Goal: Task Accomplishment & Management: Use online tool/utility

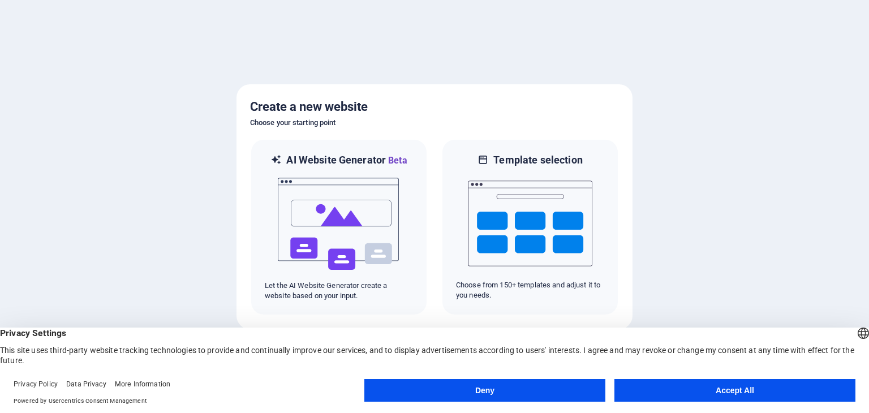
click at [744, 394] on button "Accept All" at bounding box center [734, 390] width 241 height 23
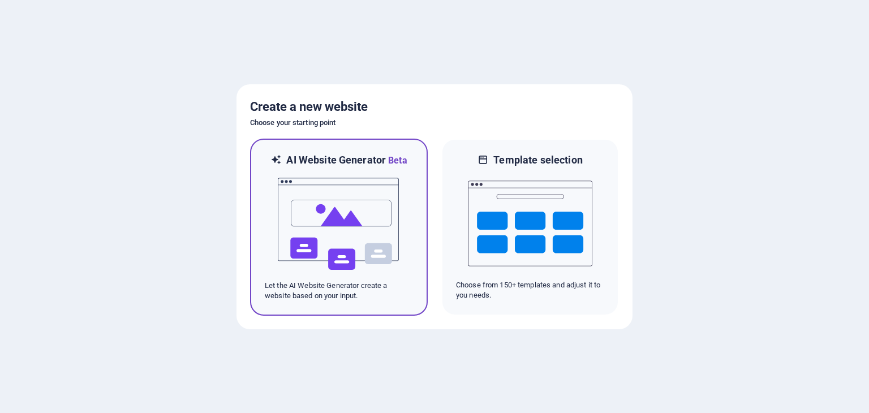
click at [373, 254] on img at bounding box center [339, 223] width 124 height 113
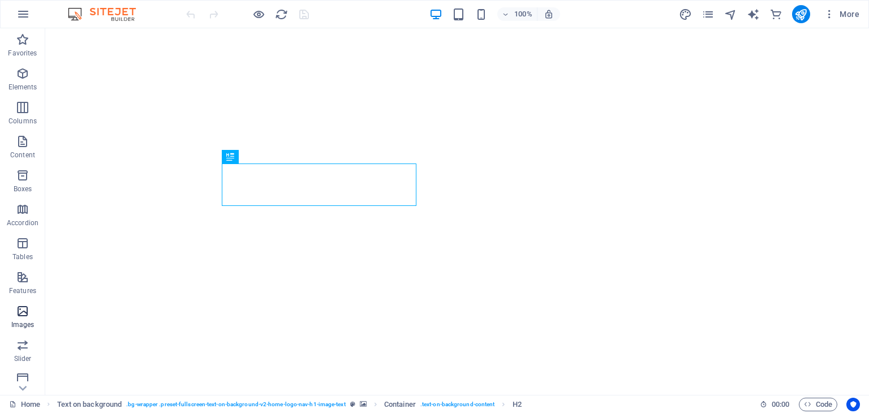
click at [20, 321] on p "Images" at bounding box center [22, 324] width 23 height 9
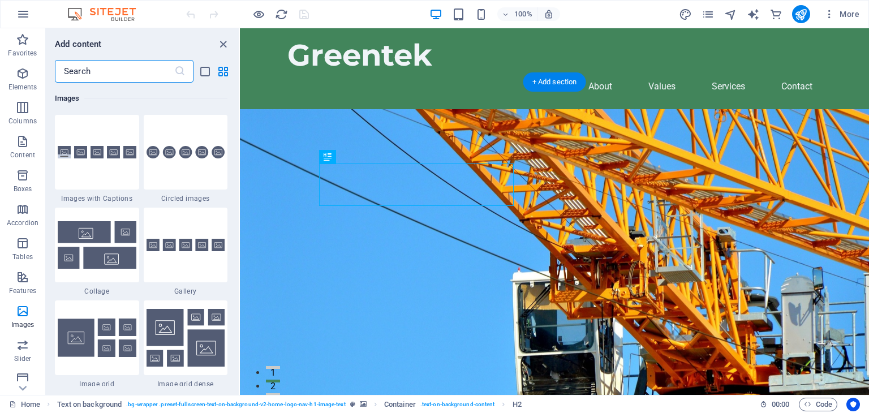
click at [671, 162] on figure at bounding box center [554, 270] width 629 height 323
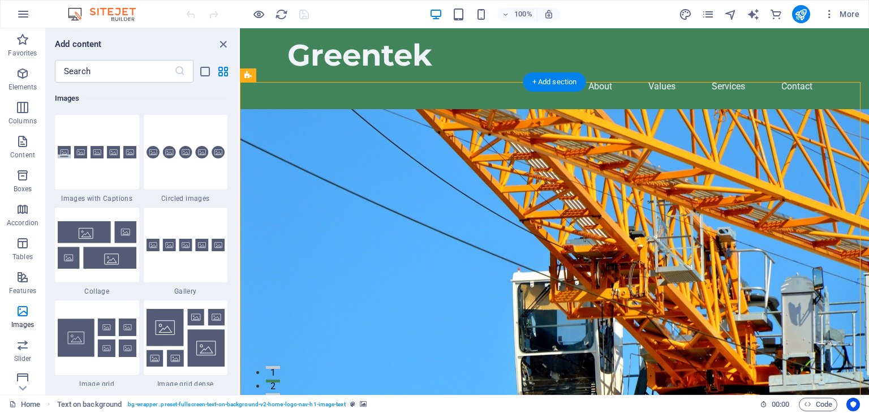
click at [648, 144] on figure at bounding box center [554, 270] width 629 height 323
click at [603, 111] on figure at bounding box center [554, 270] width 629 height 323
click at [632, 109] on figure at bounding box center [554, 270] width 629 height 323
click at [627, 109] on figure at bounding box center [554, 270] width 629 height 323
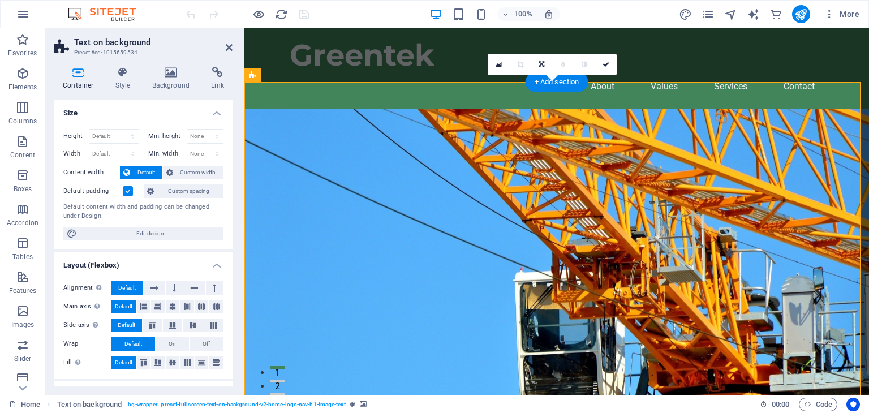
click at [635, 167] on figure at bounding box center [556, 270] width 624 height 323
click at [171, 75] on icon at bounding box center [171, 72] width 55 height 11
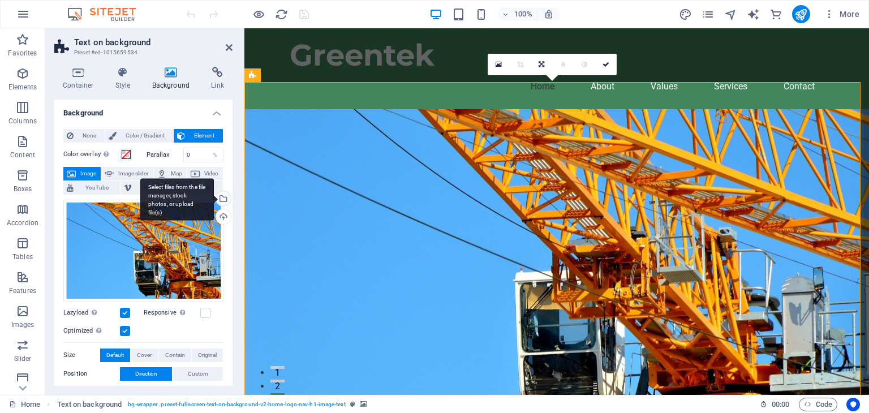
click at [221, 198] on div "Select files from the file manager, stock photos, or upload file(s)" at bounding box center [222, 199] width 17 height 17
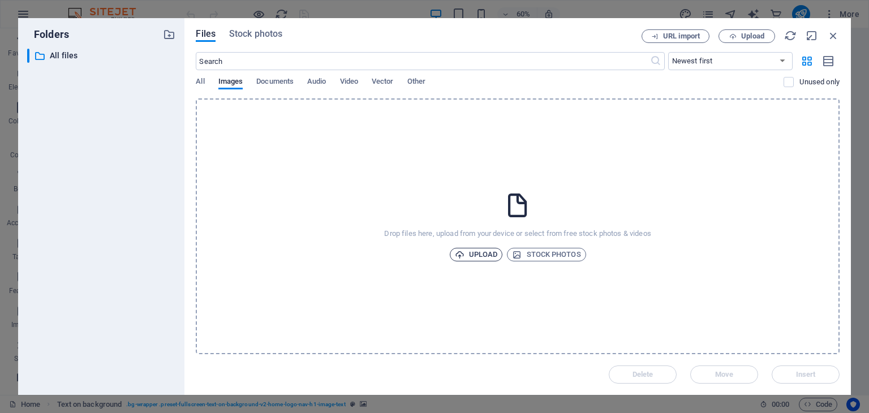
click at [486, 254] on span "Upload" at bounding box center [476, 255] width 43 height 14
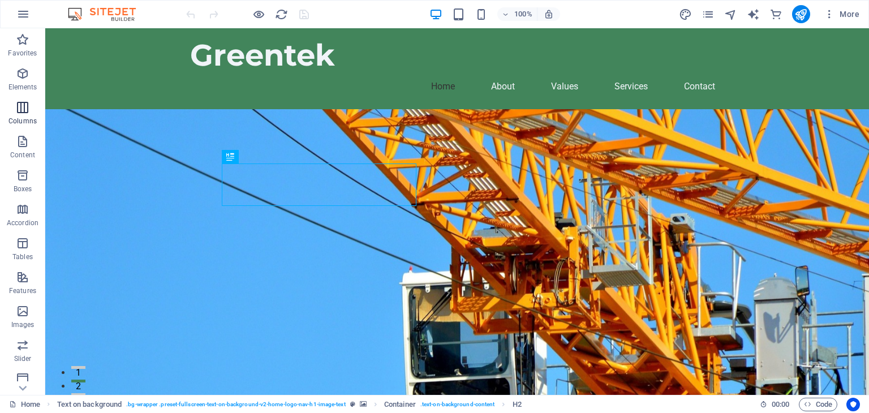
click at [27, 120] on p "Columns" at bounding box center [22, 121] width 28 height 9
click at [105, 136] on div "Drag here to replace the existing content. Press “Ctrl” if you want to create a…" at bounding box center [456, 211] width 823 height 366
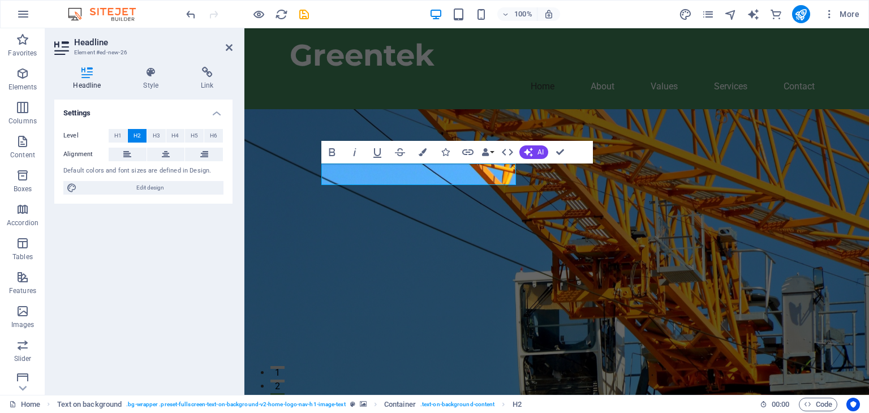
click at [608, 265] on figure at bounding box center [556, 270] width 624 height 323
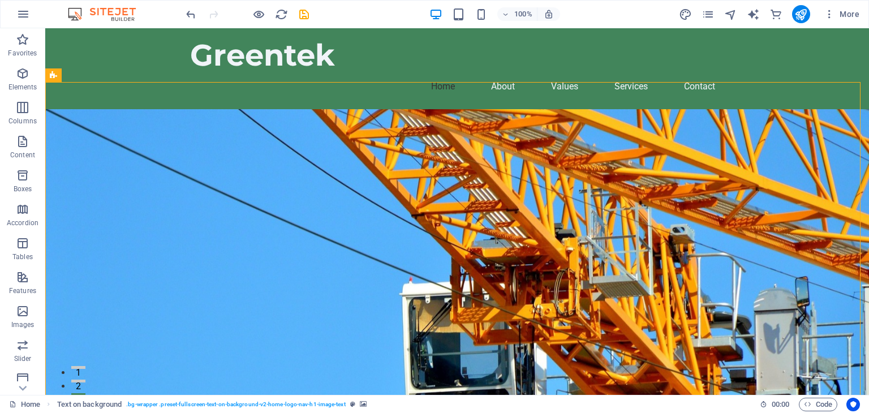
click at [608, 265] on figure at bounding box center [456, 281] width 823 height 344
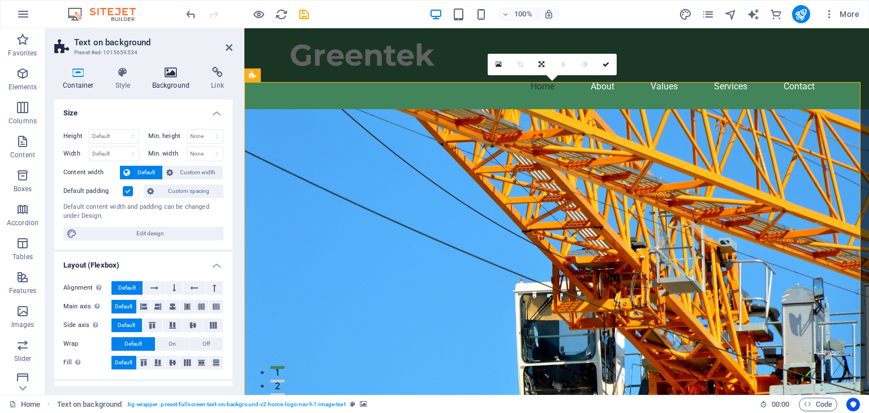
click at [172, 81] on h4 "Background" at bounding box center [173, 79] width 59 height 24
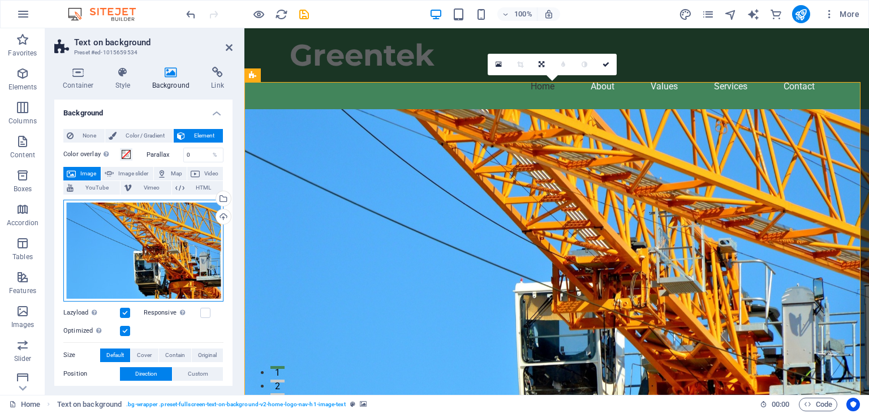
click at [164, 253] on div "Drag files here, click to choose files or select files from Files or our free s…" at bounding box center [143, 251] width 160 height 102
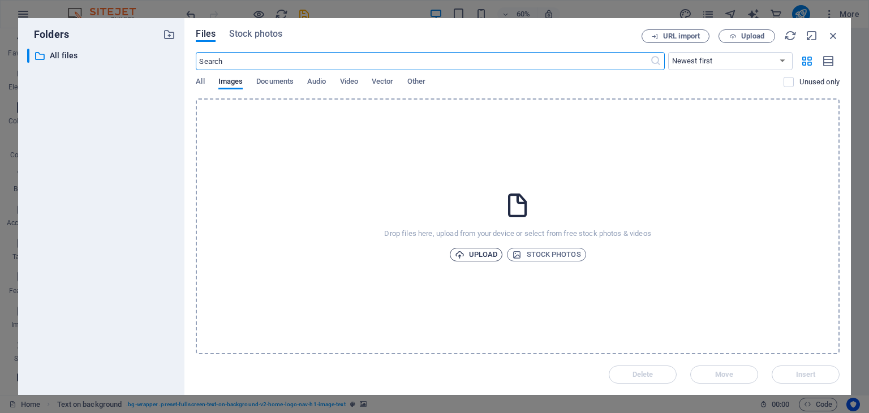
click at [468, 254] on span "Upload" at bounding box center [476, 255] width 43 height 14
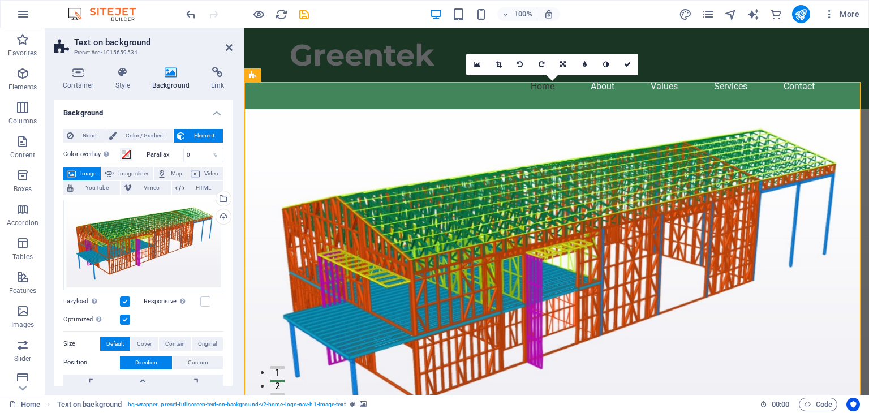
click at [801, 310] on figure at bounding box center [556, 281] width 624 height 344
click at [127, 85] on h4 "Style" at bounding box center [125, 79] width 37 height 24
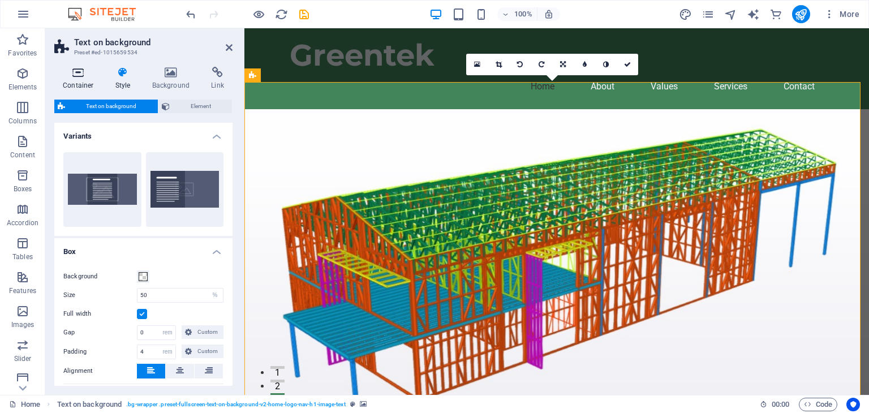
click at [80, 79] on h4 "Container" at bounding box center [80, 79] width 53 height 24
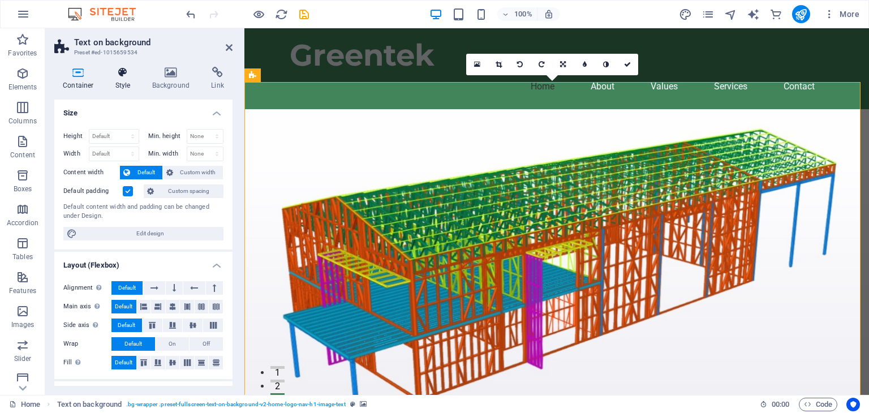
click at [125, 80] on h4 "Style" at bounding box center [125, 79] width 37 height 24
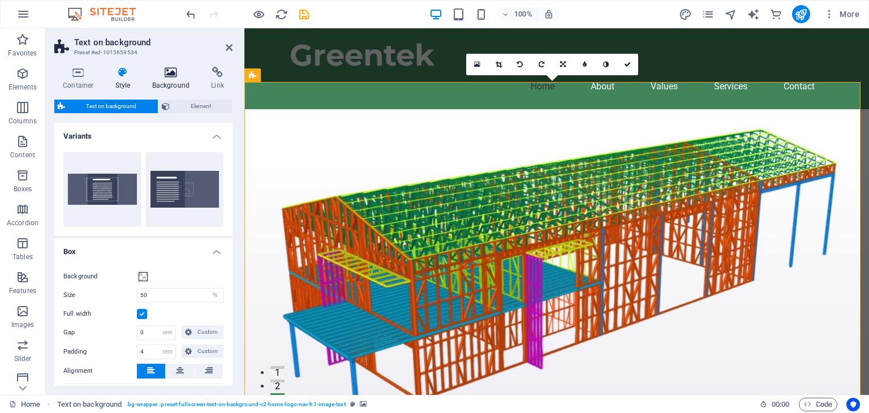
click at [174, 81] on h4 "Background" at bounding box center [173, 79] width 59 height 24
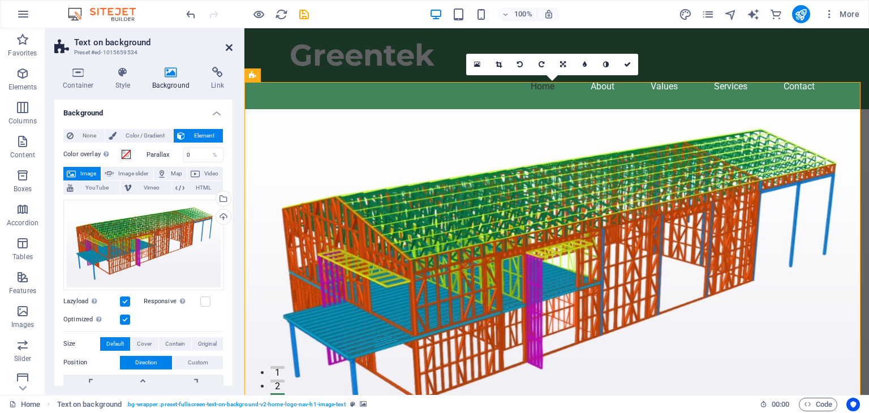
click at [227, 45] on icon at bounding box center [229, 47] width 7 height 9
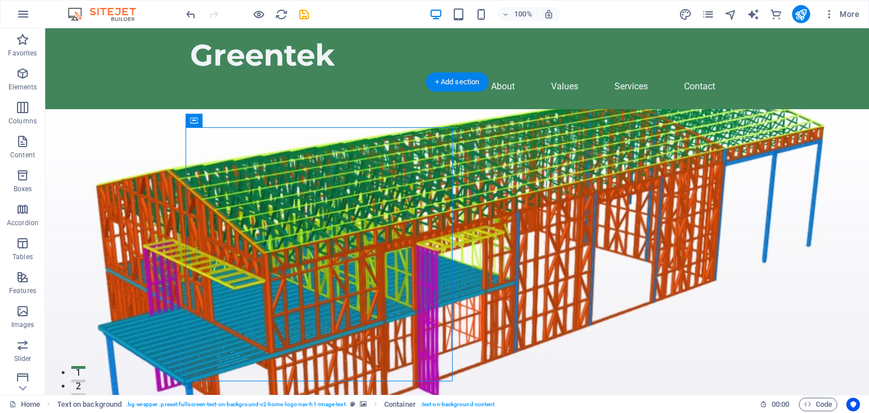
drag, startPoint x: 288, startPoint y: 137, endPoint x: 497, endPoint y: 170, distance: 211.7
click at [497, 170] on div "New headline Welcome to Greentek Resources Greentek Resources specializes in Li…" at bounding box center [456, 408] width 823 height 599
click at [318, 109] on figure at bounding box center [456, 281] width 823 height 344
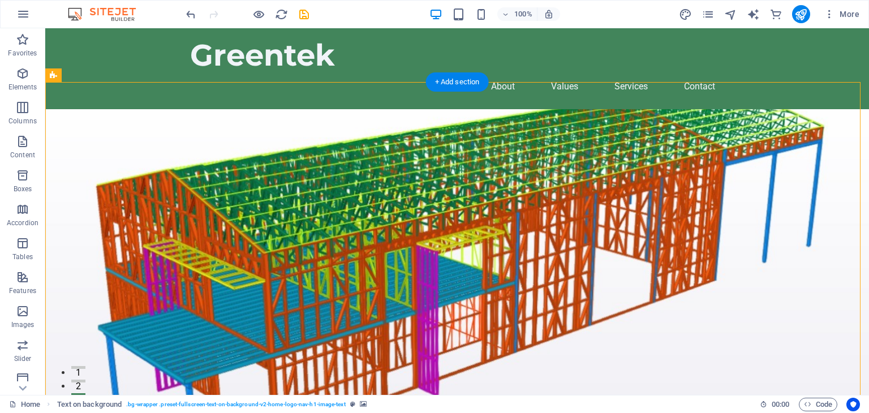
click at [318, 109] on figure at bounding box center [456, 281] width 823 height 344
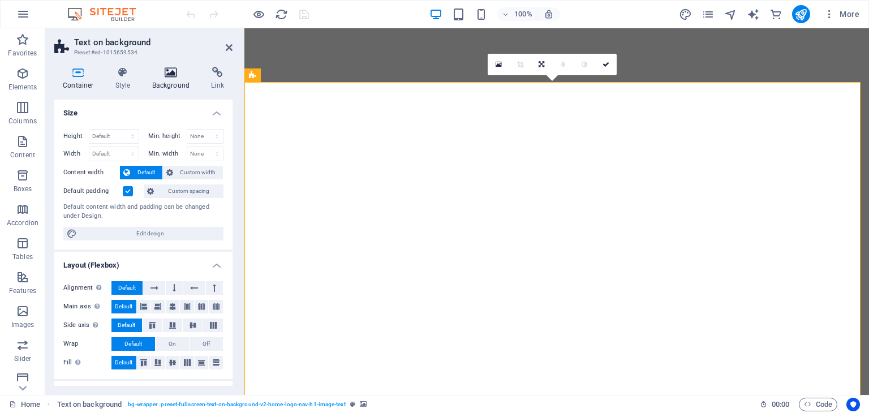
click at [172, 77] on icon at bounding box center [171, 72] width 55 height 11
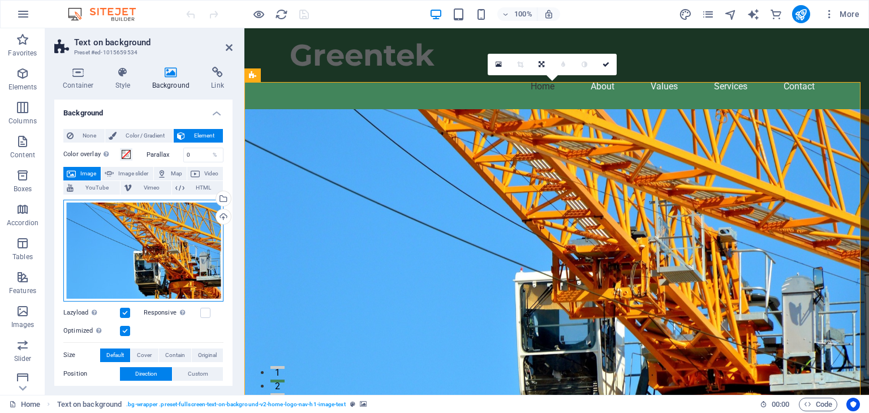
click at [182, 235] on div "Drag files here, click to choose files or select files from Files or our free s…" at bounding box center [143, 251] width 160 height 102
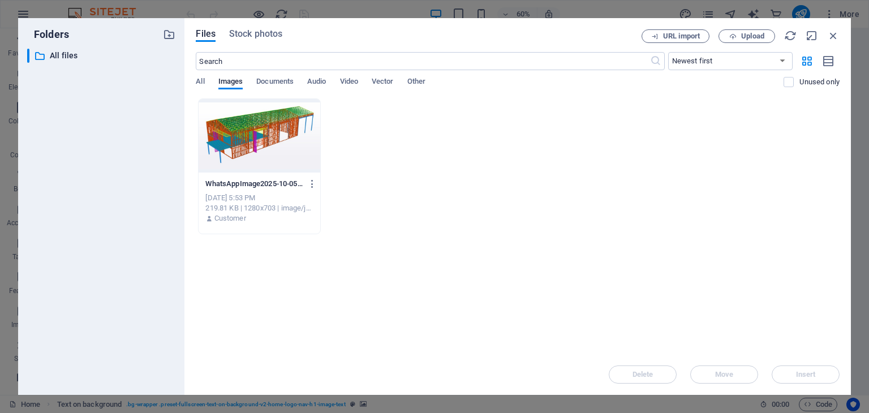
click at [189, 84] on div "Files Stock photos URL import Upload ​ Newest first Oldest first Name (A-Z) Nam…" at bounding box center [517, 206] width 666 height 377
click at [196, 84] on span "All" at bounding box center [200, 83] width 8 height 16
click at [232, 83] on span "Images" at bounding box center [230, 83] width 25 height 16
click at [212, 34] on span "Files" at bounding box center [206, 34] width 20 height 14
click at [197, 77] on span "All" at bounding box center [200, 83] width 8 height 16
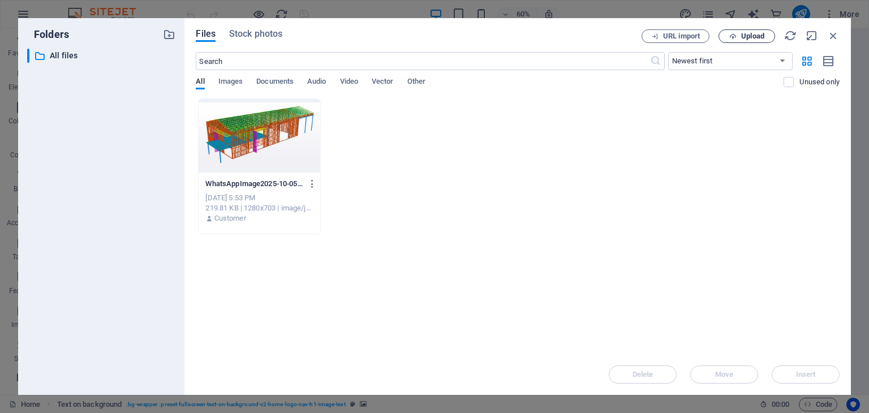
click at [731, 41] on button "Upload" at bounding box center [746, 36] width 57 height 14
click at [748, 34] on span "Upload" at bounding box center [752, 36] width 23 height 7
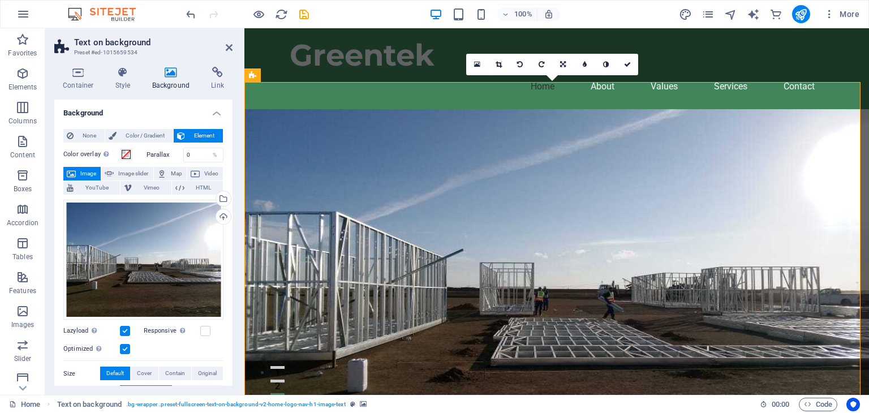
click at [633, 163] on figure at bounding box center [556, 270] width 624 height 323
drag, startPoint x: 584, startPoint y: 147, endPoint x: 399, endPoint y: 126, distance: 186.2
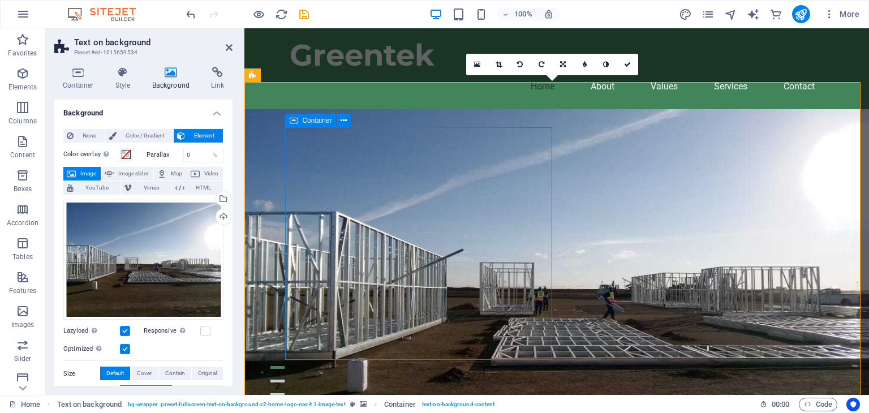
click at [296, 120] on icon at bounding box center [294, 121] width 8 height 14
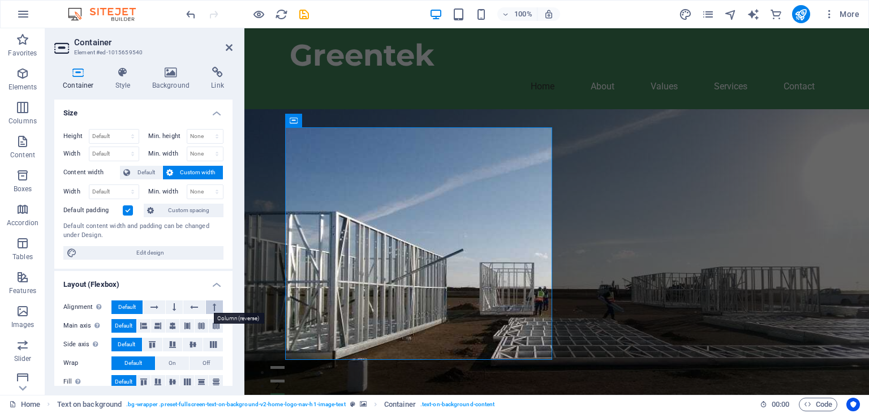
click at [207, 309] on button at bounding box center [214, 307] width 17 height 14
click at [190, 310] on icon at bounding box center [194, 307] width 8 height 14
click at [129, 80] on h4 "Style" at bounding box center [125, 79] width 37 height 24
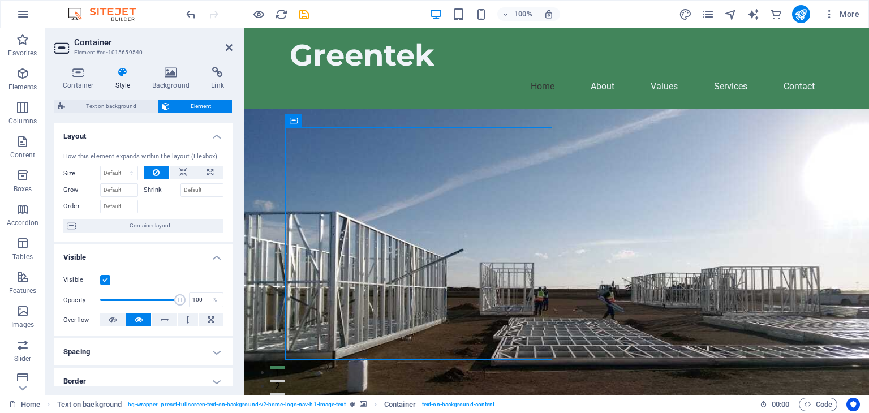
drag, startPoint x: 390, startPoint y: 126, endPoint x: 478, endPoint y: 132, distance: 88.4
drag, startPoint x: 478, startPoint y: 132, endPoint x: 539, endPoint y: 161, distance: 67.8
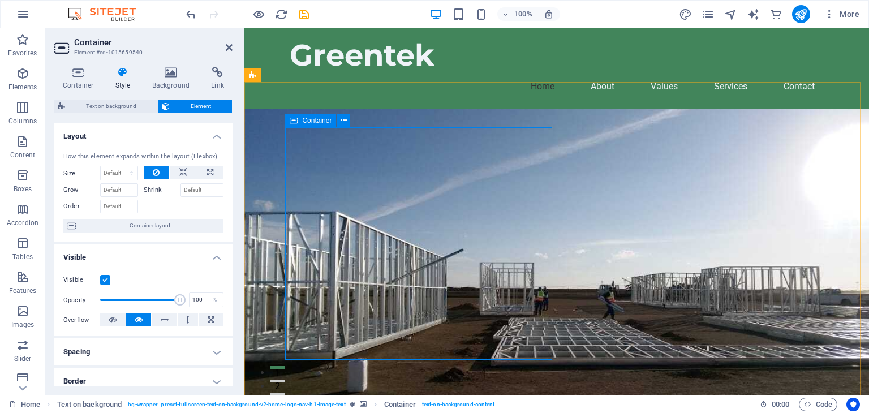
drag, startPoint x: 518, startPoint y: 309, endPoint x: 521, endPoint y: 269, distance: 40.3
click at [605, 198] on figure at bounding box center [556, 270] width 624 height 323
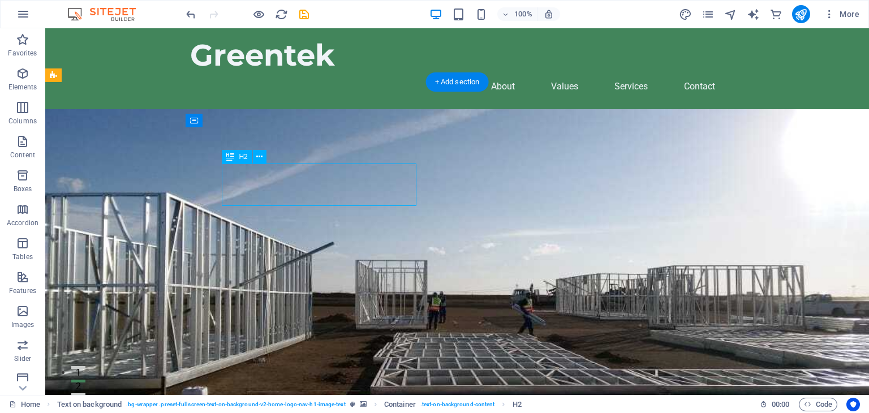
drag, startPoint x: 271, startPoint y: 179, endPoint x: 379, endPoint y: 179, distance: 108.0
click at [197, 115] on icon at bounding box center [194, 121] width 8 height 14
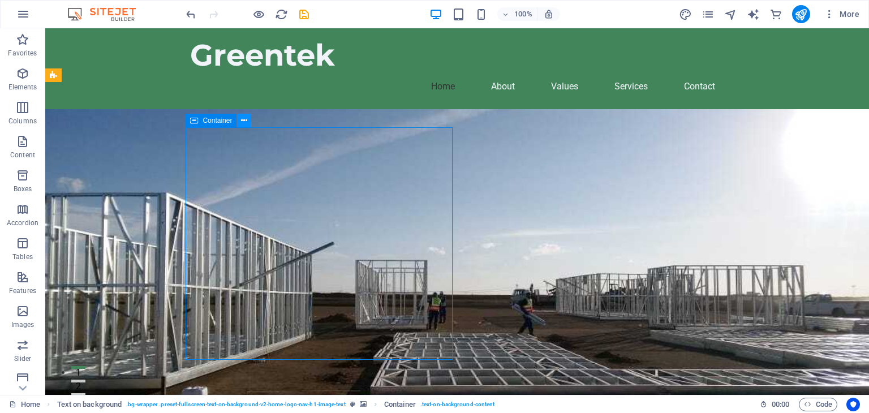
click at [251, 124] on button at bounding box center [244, 121] width 14 height 14
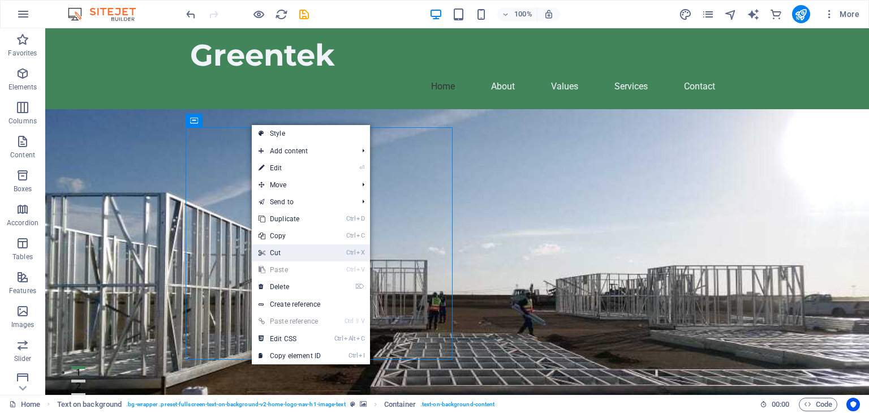
click at [287, 253] on link "Ctrl X Cut" at bounding box center [290, 252] width 76 height 17
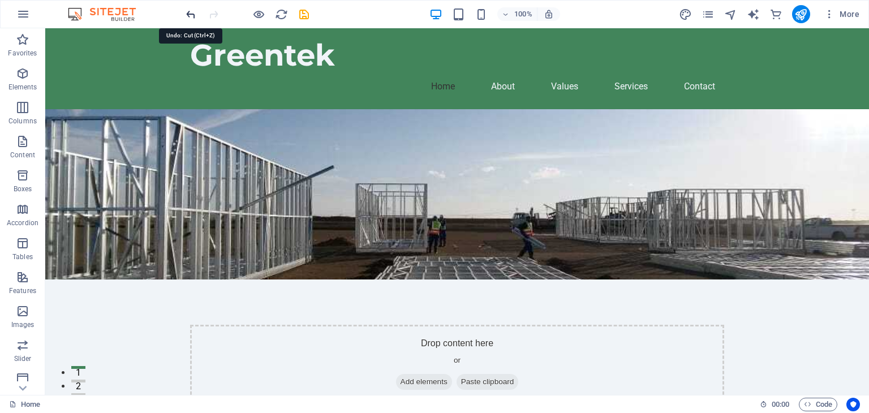
click at [192, 11] on icon "undo" at bounding box center [190, 14] width 13 height 13
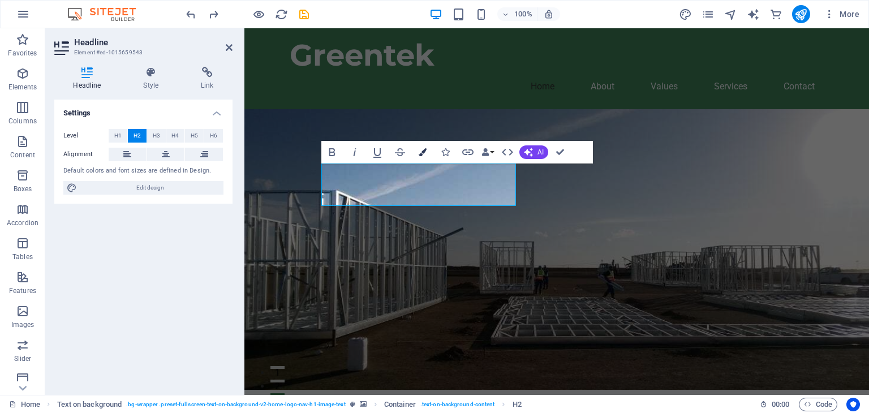
click at [424, 153] on icon "button" at bounding box center [423, 152] width 8 height 8
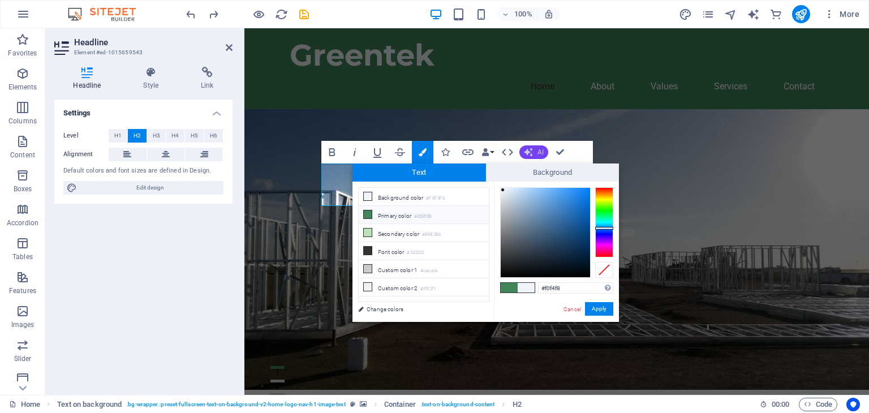
click at [536, 152] on button "AI" at bounding box center [533, 152] width 29 height 14
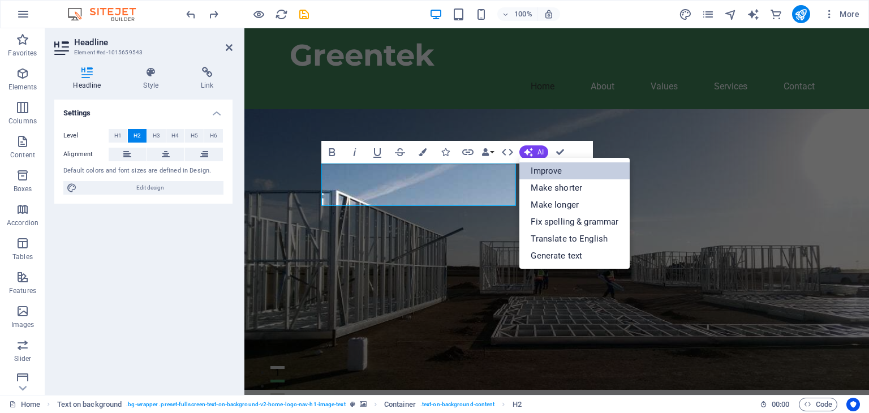
click at [546, 167] on link "Improve" at bounding box center [574, 170] width 110 height 17
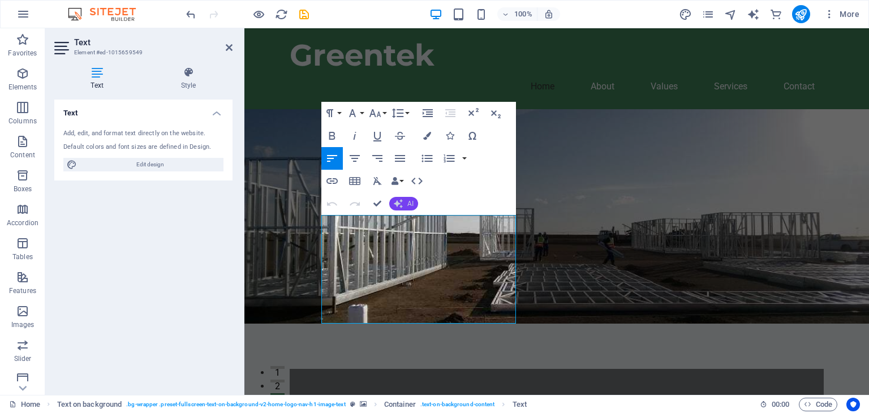
click at [407, 200] on button "AI" at bounding box center [403, 204] width 29 height 14
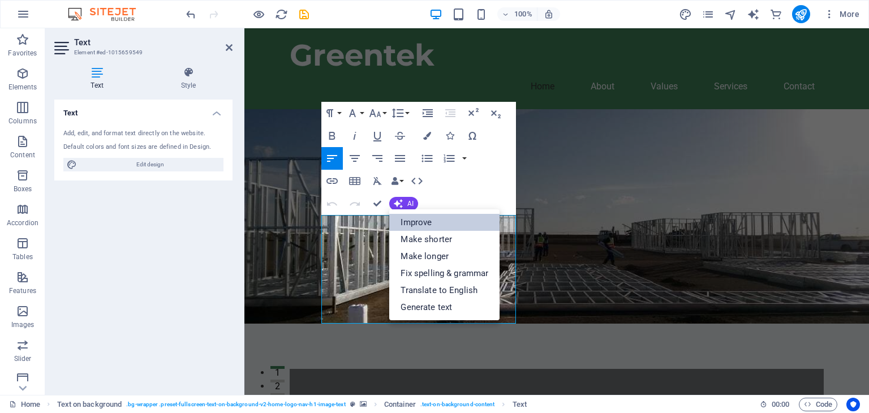
click at [416, 227] on link "Improve" at bounding box center [444, 222] width 110 height 17
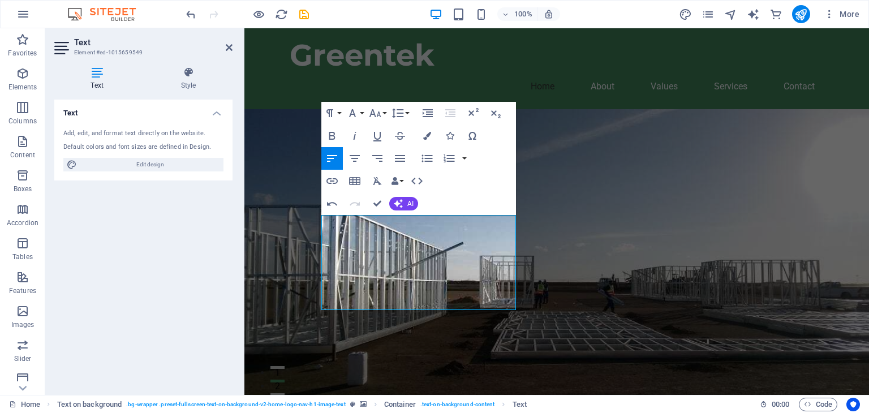
click at [610, 329] on figure at bounding box center [556, 263] width 624 height 309
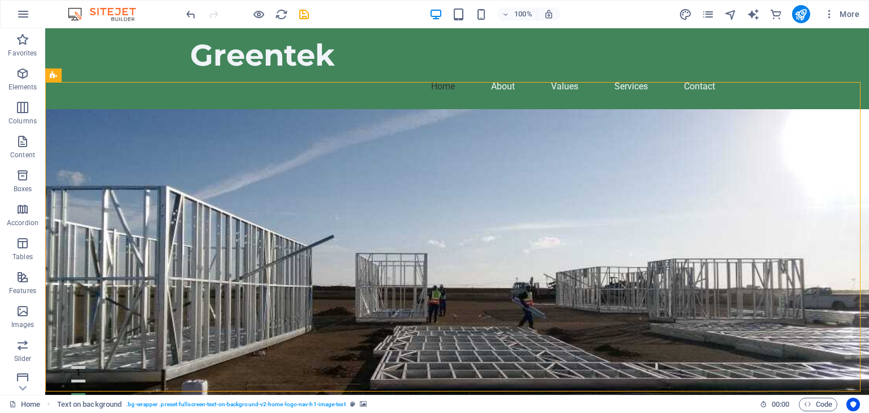
click at [508, 181] on figure at bounding box center [456, 263] width 823 height 309
click at [159, 109] on figure at bounding box center [456, 263] width 823 height 309
click at [22, 80] on icon "button" at bounding box center [23, 74] width 14 height 14
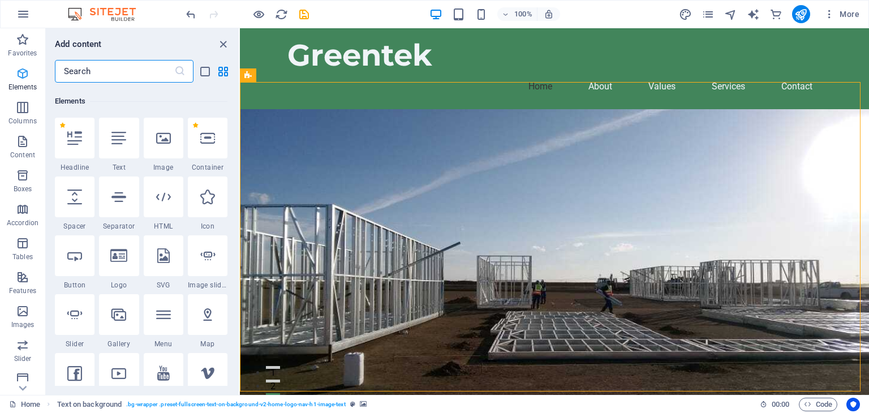
scroll to position [120, 0]
click at [589, 192] on figure at bounding box center [554, 263] width 629 height 309
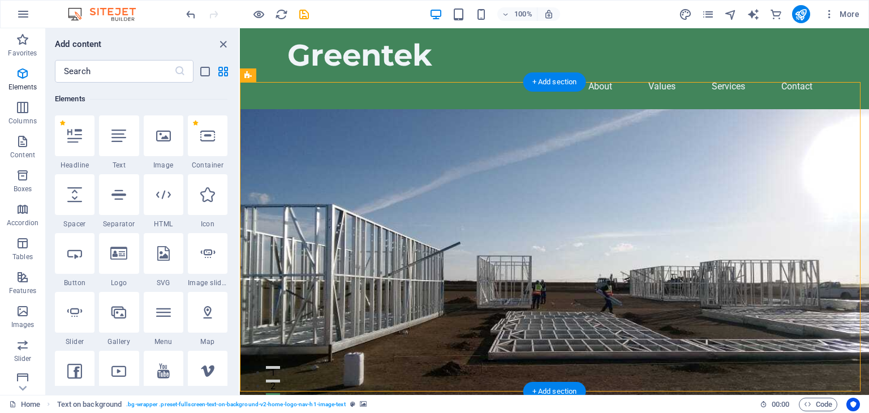
click at [640, 196] on figure at bounding box center [554, 263] width 629 height 309
click at [224, 44] on icon "close panel" at bounding box center [223, 44] width 13 height 13
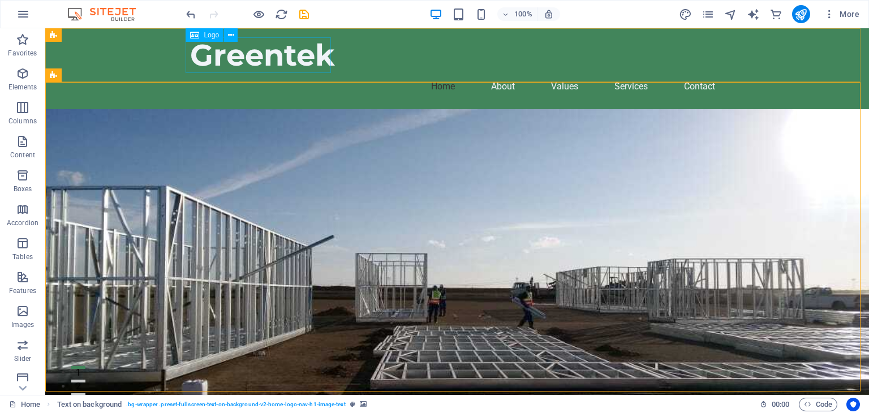
click at [212, 34] on span "Logo" at bounding box center [211, 35] width 15 height 7
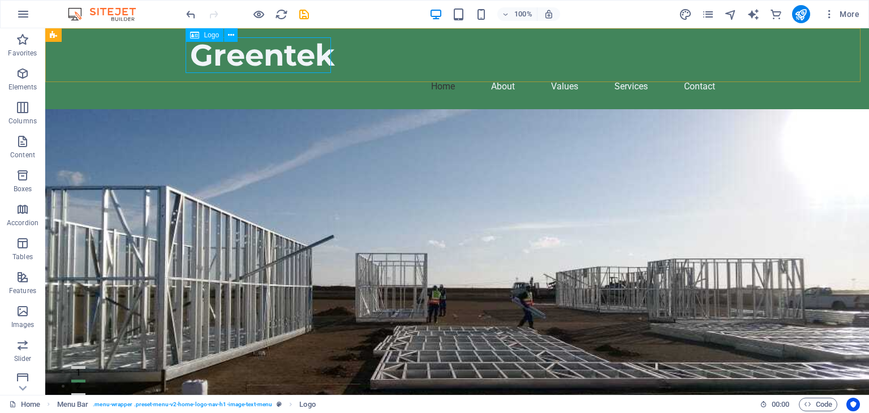
click at [212, 34] on span "Logo" at bounding box center [211, 35] width 15 height 7
click at [233, 35] on icon at bounding box center [231, 35] width 6 height 12
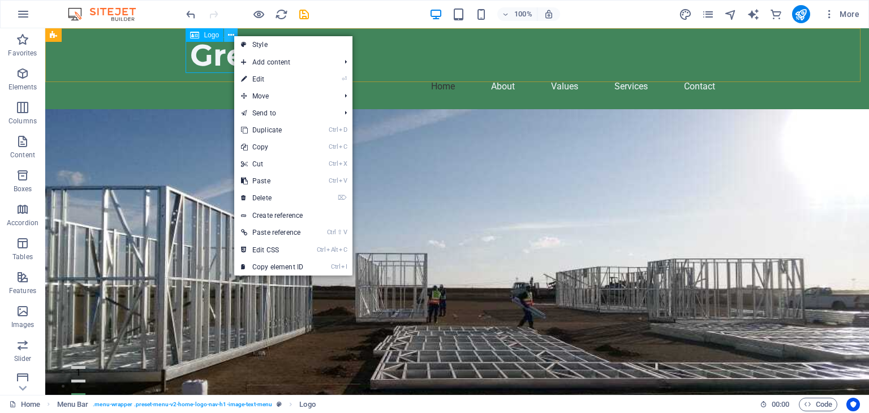
click at [233, 35] on icon at bounding box center [231, 35] width 6 height 12
click at [200, 31] on div "Logo" at bounding box center [205, 35] width 38 height 14
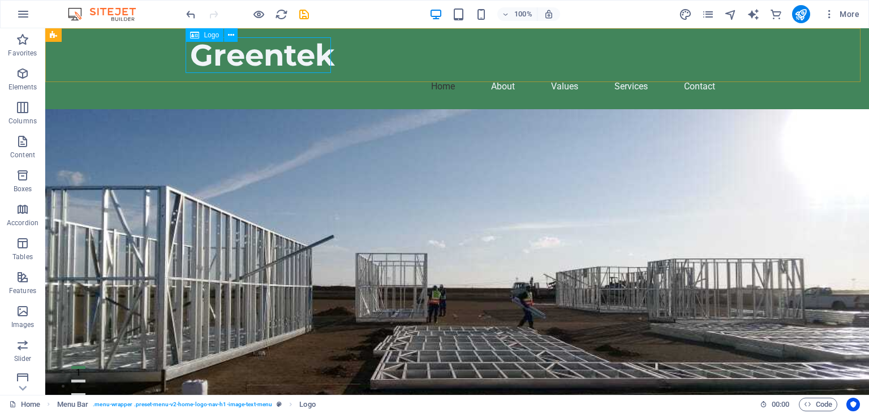
click at [202, 34] on div "Logo" at bounding box center [205, 35] width 38 height 14
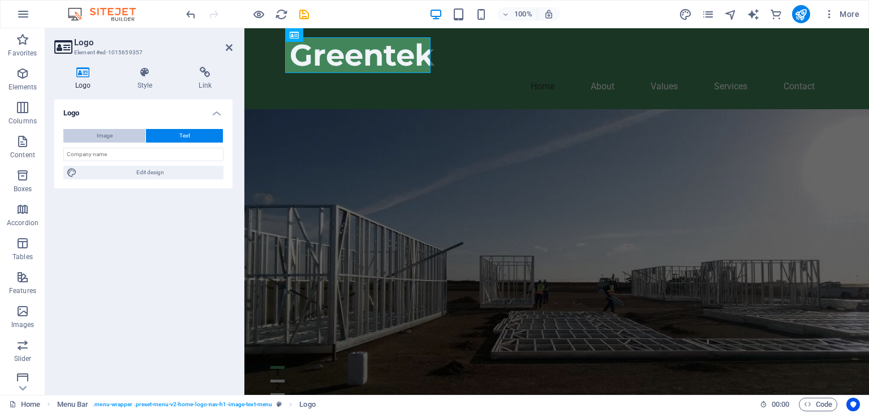
click at [135, 137] on button "Image" at bounding box center [104, 136] width 82 height 14
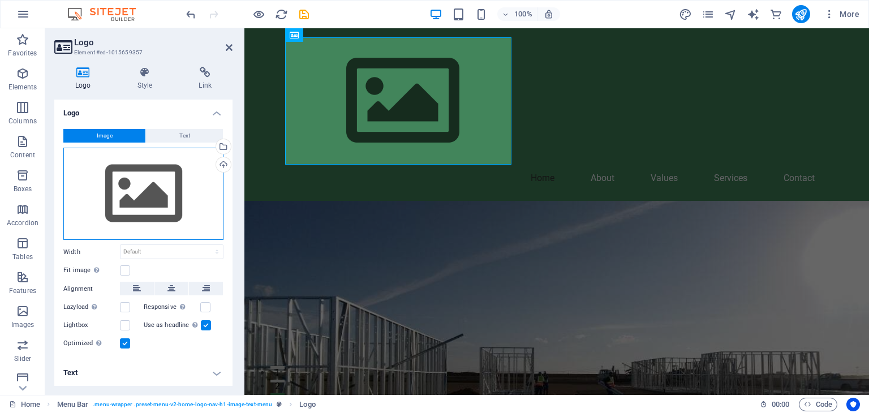
click at [150, 189] on div "Drag files here, click to choose files or select files from Files or our free s…" at bounding box center [143, 194] width 160 height 93
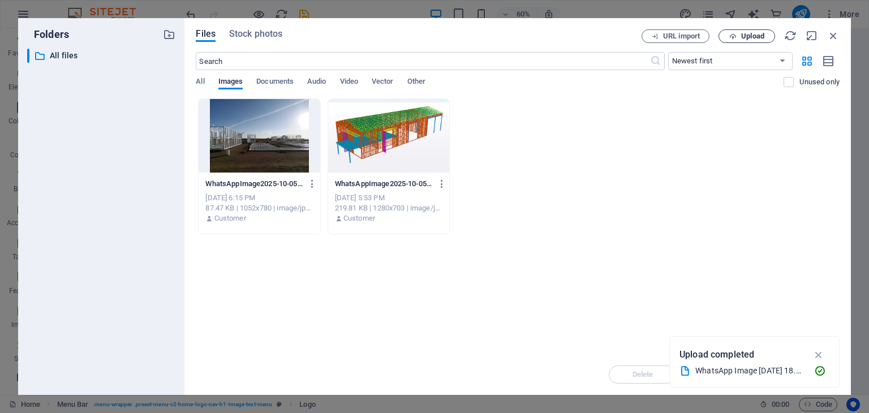
click at [755, 41] on button "Upload" at bounding box center [746, 36] width 57 height 14
click at [752, 31] on button "Upload" at bounding box center [746, 36] width 57 height 14
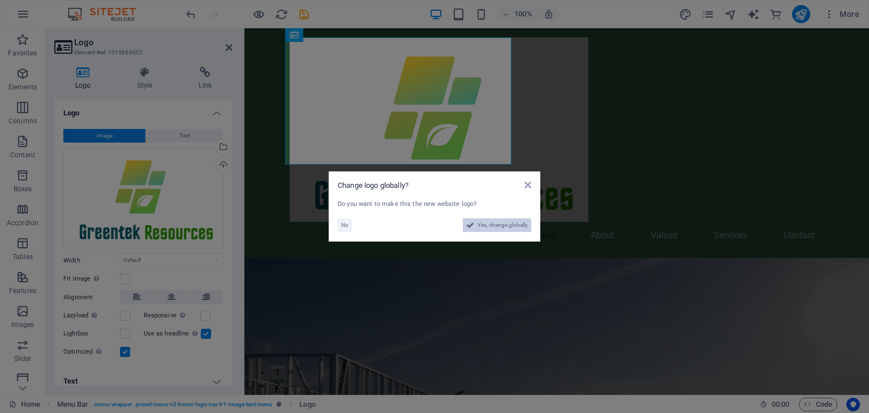
click at [486, 227] on span "Yes, change globally" at bounding box center [502, 225] width 50 height 14
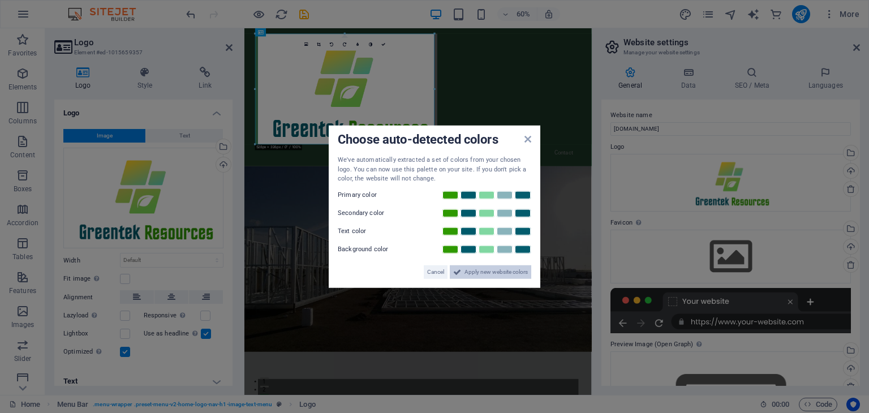
click at [517, 275] on span "Apply new website colors" at bounding box center [495, 272] width 63 height 14
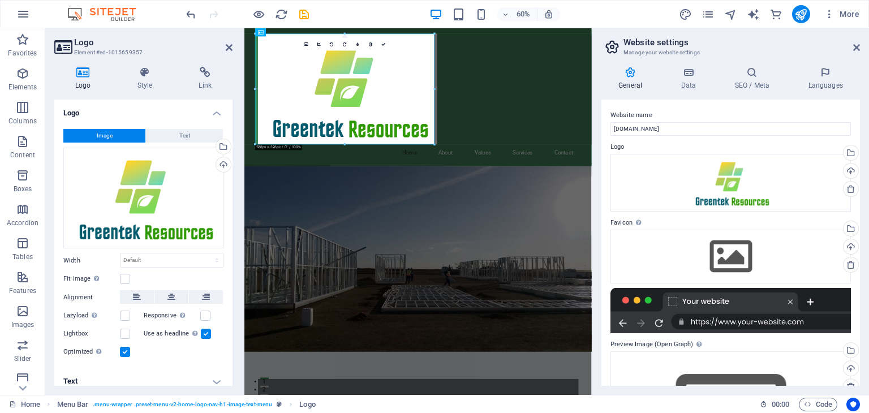
click at [583, 294] on figure at bounding box center [533, 412] width 579 height 309
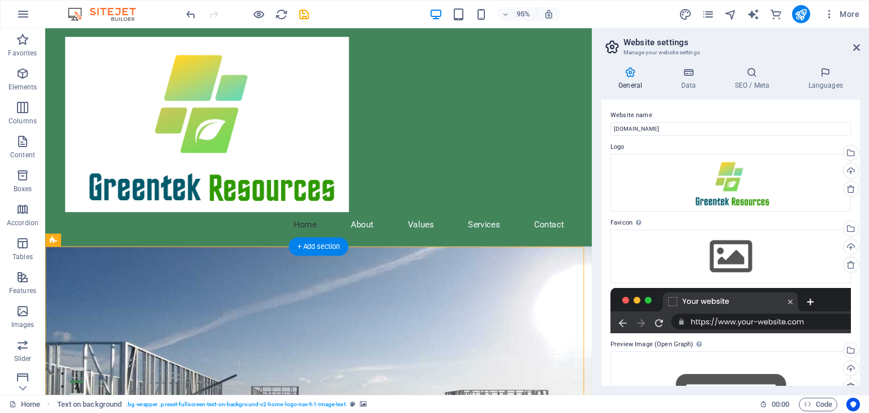
click at [452, 332] on figure at bounding box center [332, 412] width 575 height 309
click at [853, 44] on icon at bounding box center [856, 47] width 7 height 9
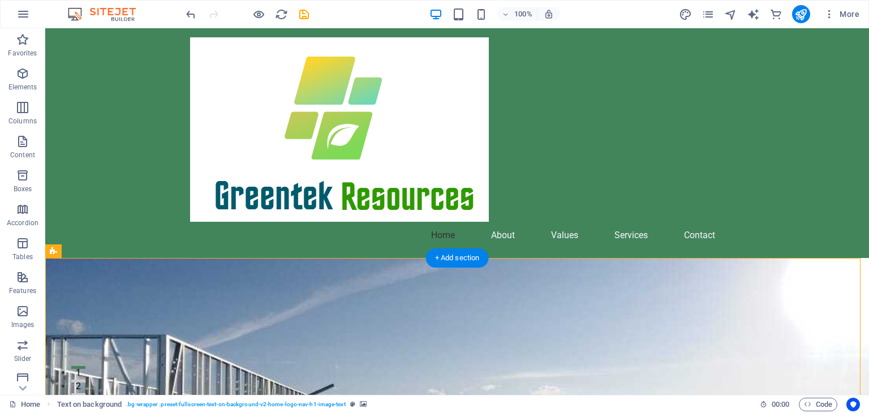
click at [413, 171] on div at bounding box center [457, 129] width 534 height 184
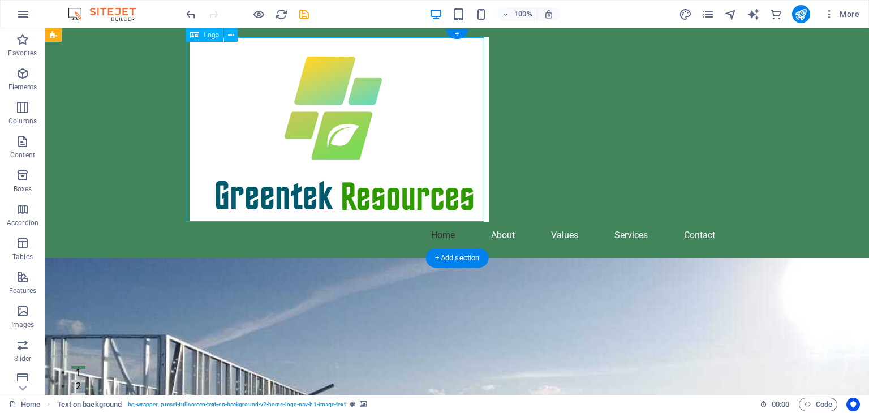
click at [543, 175] on div "Home About Values Services Contact" at bounding box center [456, 143] width 823 height 230
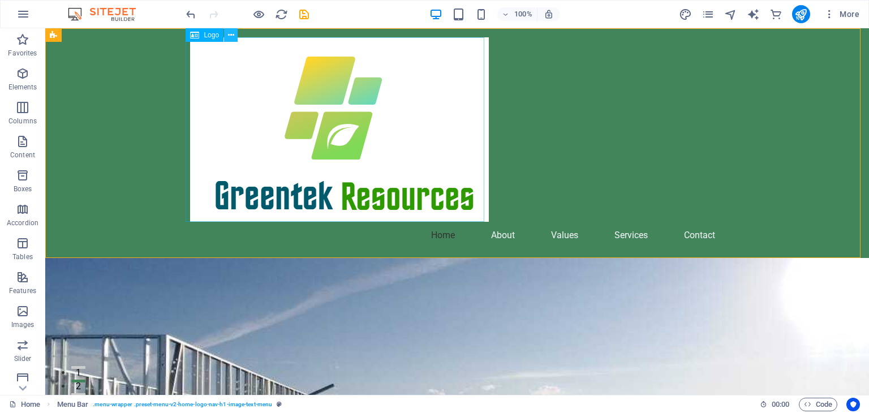
click at [231, 38] on icon at bounding box center [231, 35] width 6 height 12
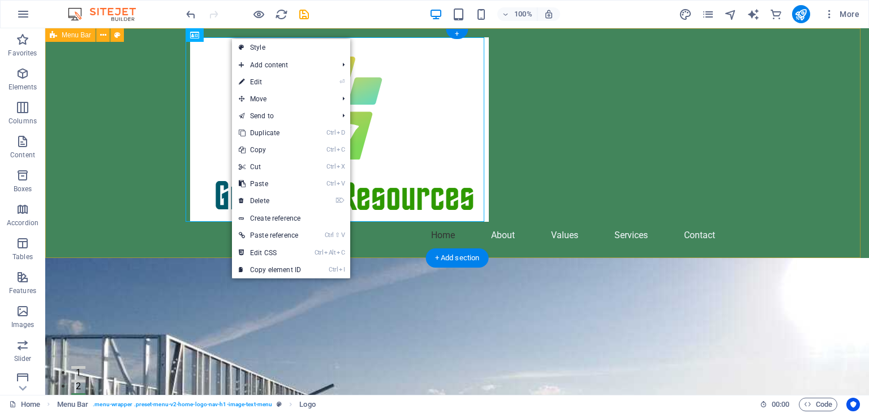
click at [141, 128] on div "Home About Values Services Contact" at bounding box center [456, 143] width 823 height 230
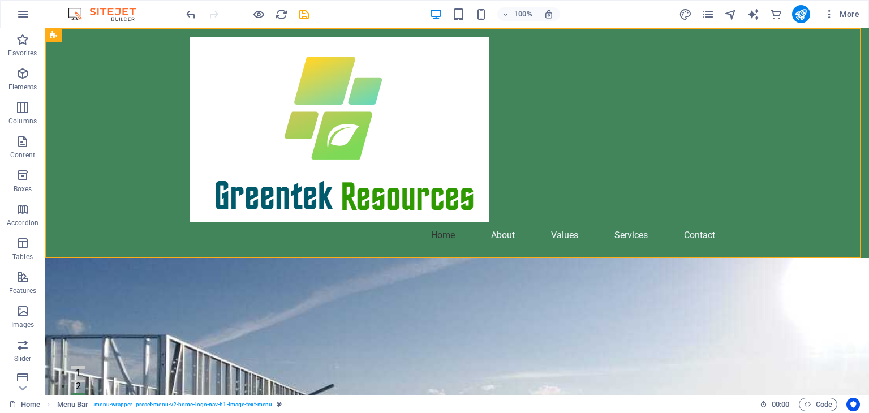
click at [75, 18] on img at bounding box center [107, 14] width 85 height 14
click at [601, 201] on div "Home About Values Services Contact" at bounding box center [456, 143] width 823 height 230
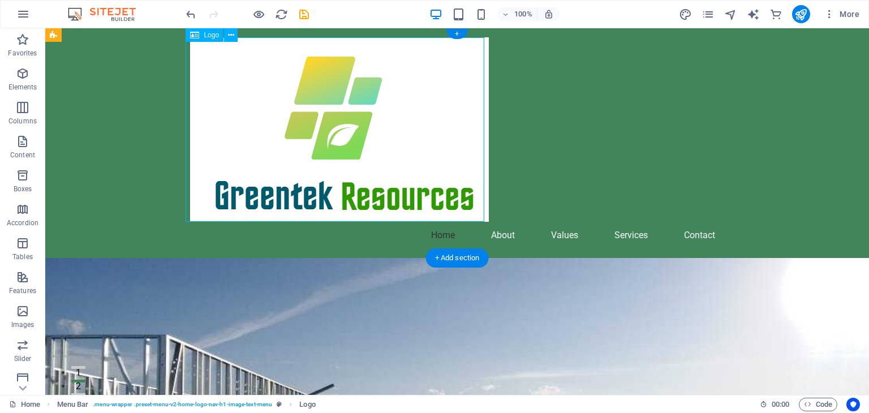
drag, startPoint x: 463, startPoint y: 199, endPoint x: 360, endPoint y: 171, distance: 106.6
click at [360, 171] on div at bounding box center [457, 129] width 534 height 184
click at [265, 37] on div at bounding box center [457, 129] width 534 height 184
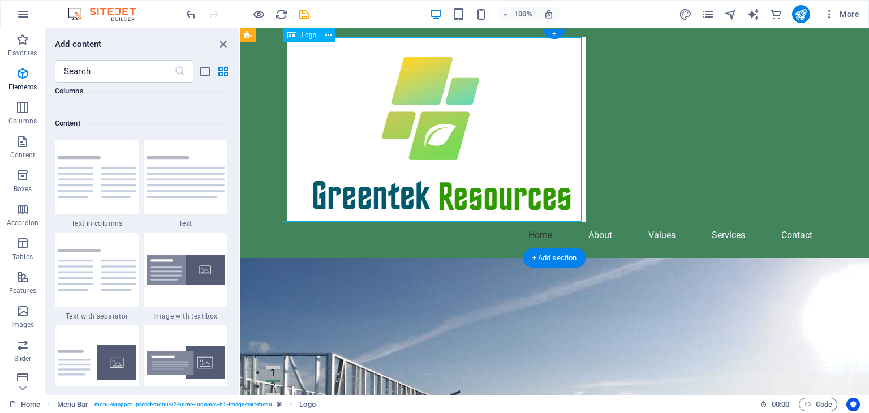
scroll to position [1979, 0]
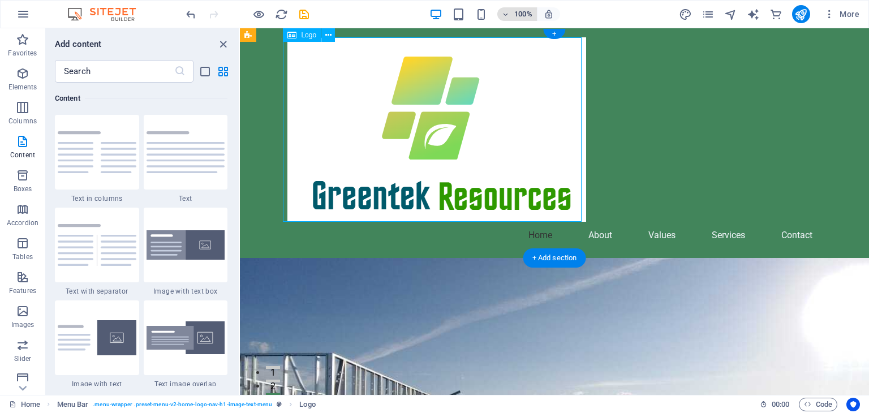
click at [506, 12] on icon "button" at bounding box center [506, 14] width 8 height 7
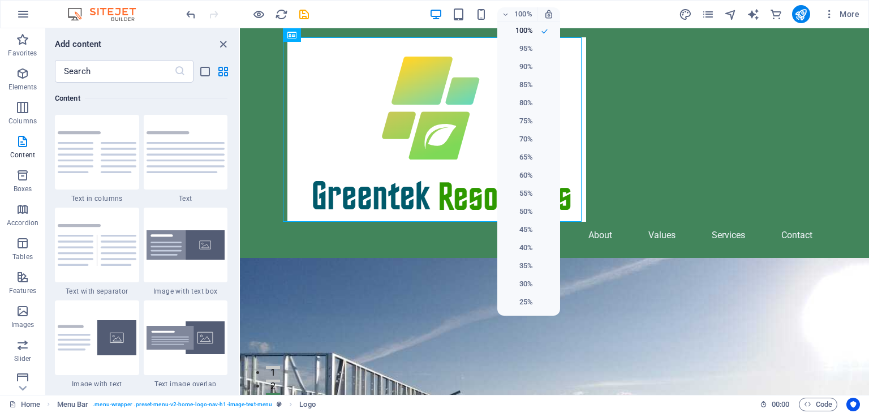
click at [506, 12] on div at bounding box center [434, 206] width 869 height 413
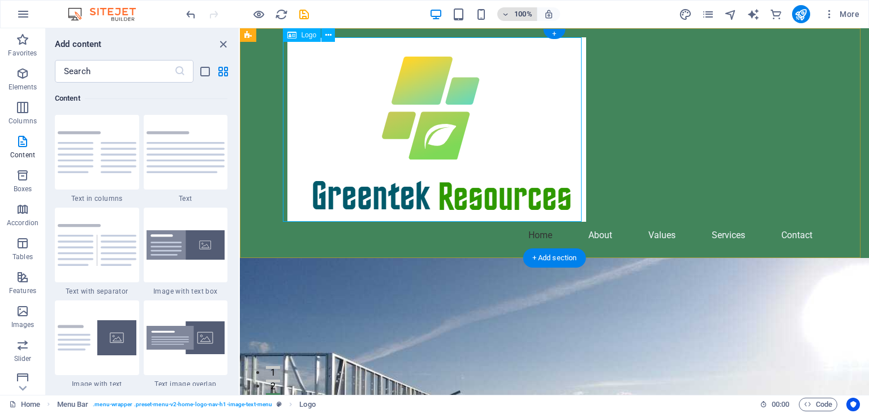
click at [506, 14] on icon "button" at bounding box center [506, 14] width 8 height 7
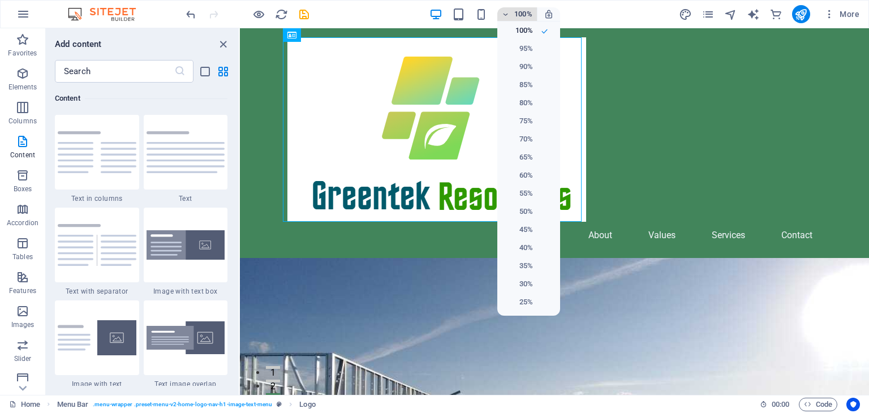
click at [506, 14] on div at bounding box center [434, 206] width 869 height 413
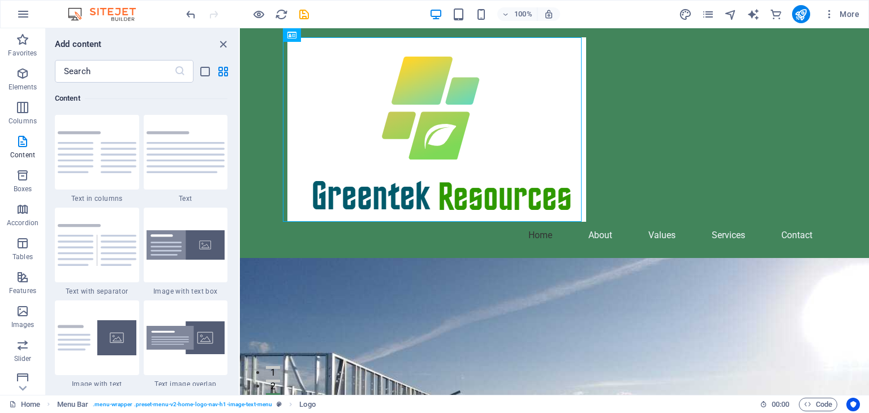
click at [525, 81] on div at bounding box center [554, 129] width 534 height 184
click at [507, 11] on icon "button" at bounding box center [506, 14] width 8 height 7
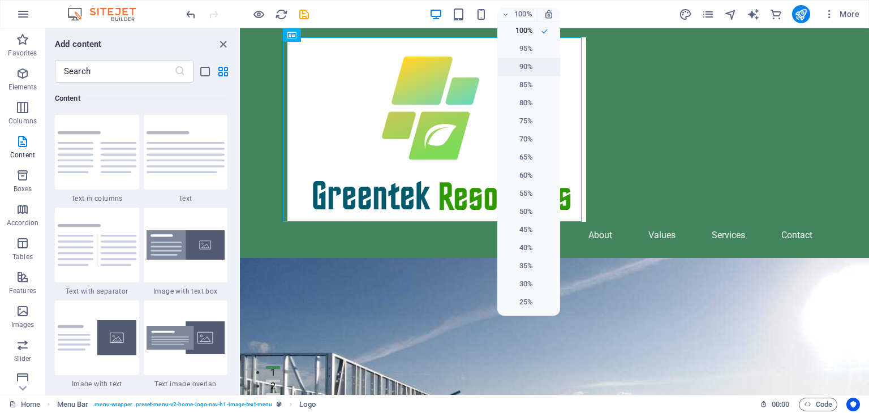
click at [522, 59] on li "90%" at bounding box center [528, 67] width 63 height 18
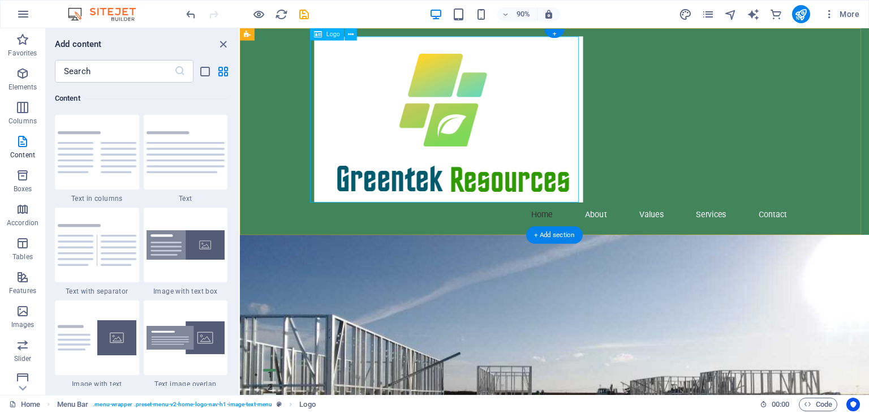
click at [673, 156] on div "Home About Values Services Contact" at bounding box center [589, 143] width 699 height 230
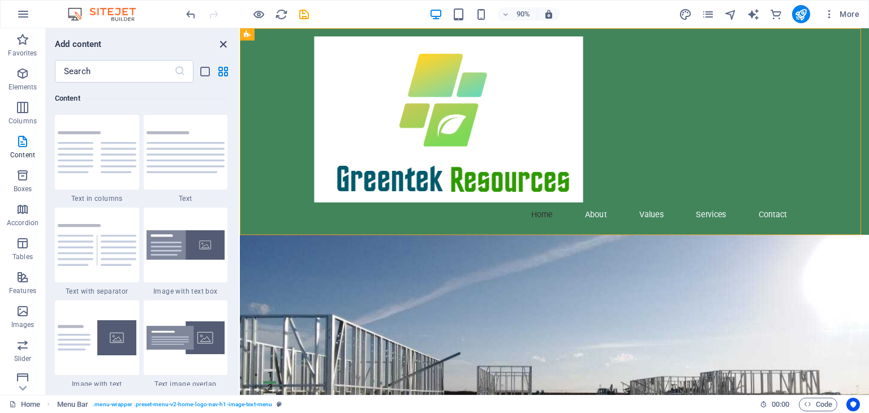
click at [221, 41] on icon "close panel" at bounding box center [223, 44] width 13 height 13
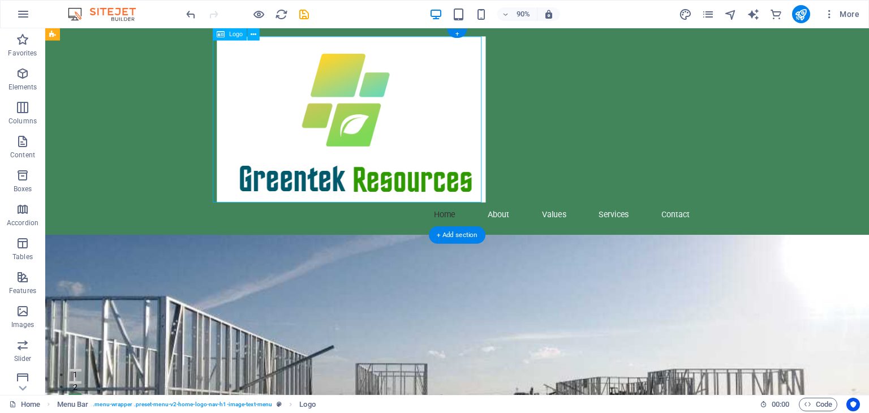
drag, startPoint x: 461, startPoint y: 96, endPoint x: 448, endPoint y: 48, distance: 50.3
click at [399, 70] on div at bounding box center [503, 129] width 534 height 184
click at [455, 26] on div "90% More" at bounding box center [435, 14] width 868 height 27
click at [479, 192] on div at bounding box center [503, 129] width 534 height 184
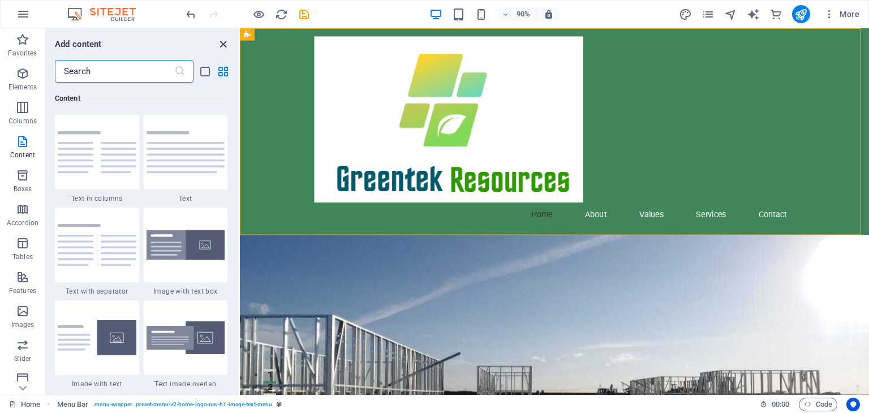
click at [219, 43] on icon "close panel" at bounding box center [223, 44] width 13 height 13
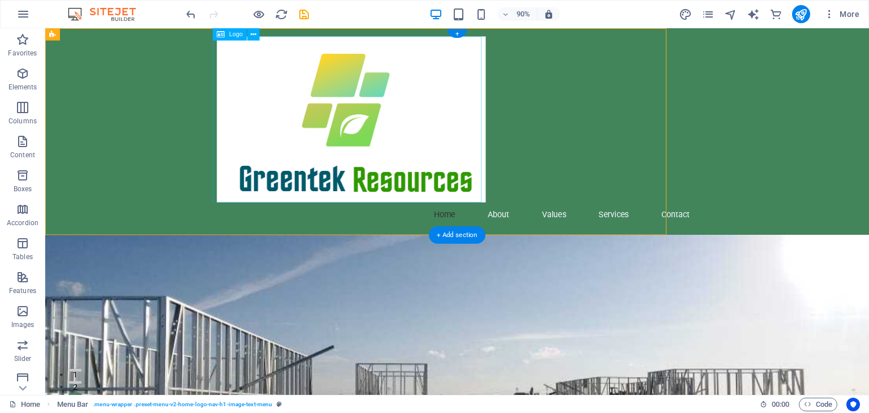
click at [243, 48] on div at bounding box center [503, 129] width 534 height 184
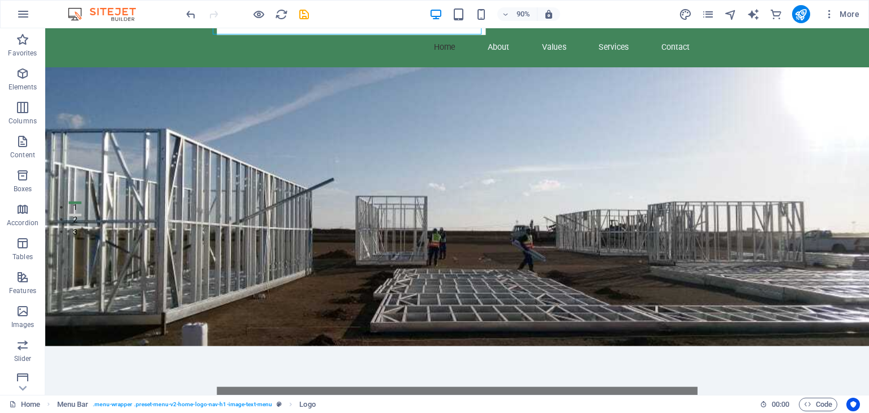
scroll to position [0, 0]
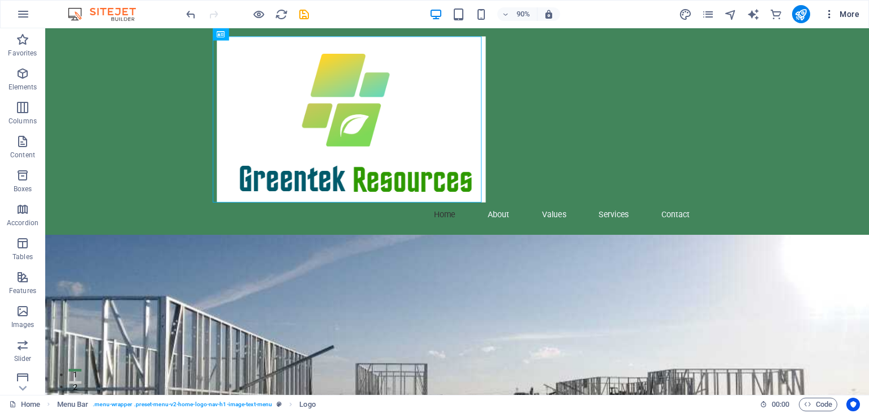
click at [842, 16] on span "More" at bounding box center [841, 13] width 36 height 11
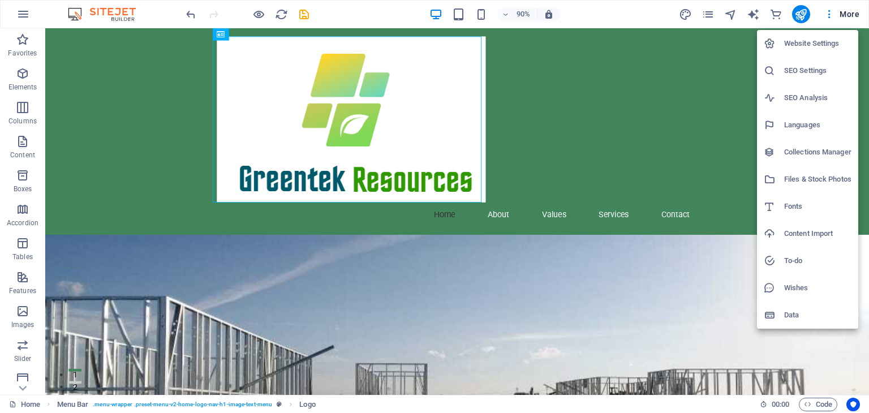
click at [821, 46] on h6 "Website Settings" at bounding box center [817, 44] width 67 height 14
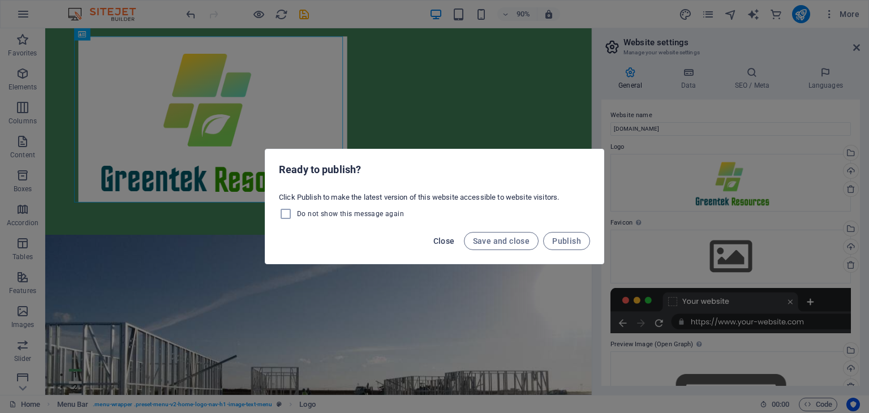
click at [445, 238] on span "Close" at bounding box center [443, 240] width 21 height 9
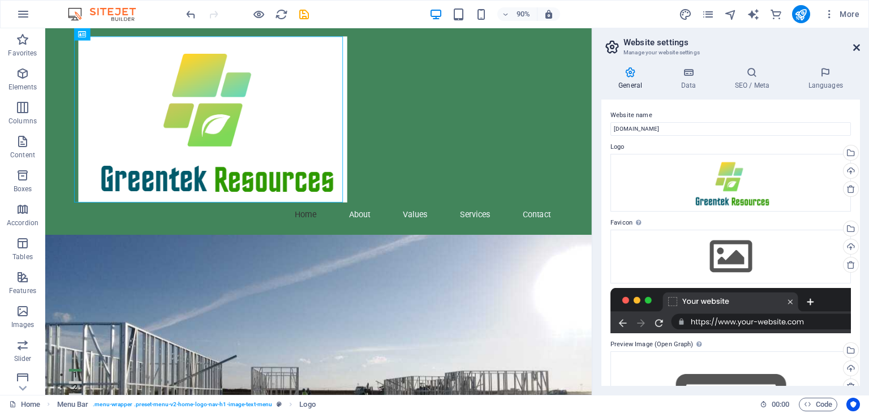
click at [855, 48] on icon at bounding box center [856, 47] width 7 height 9
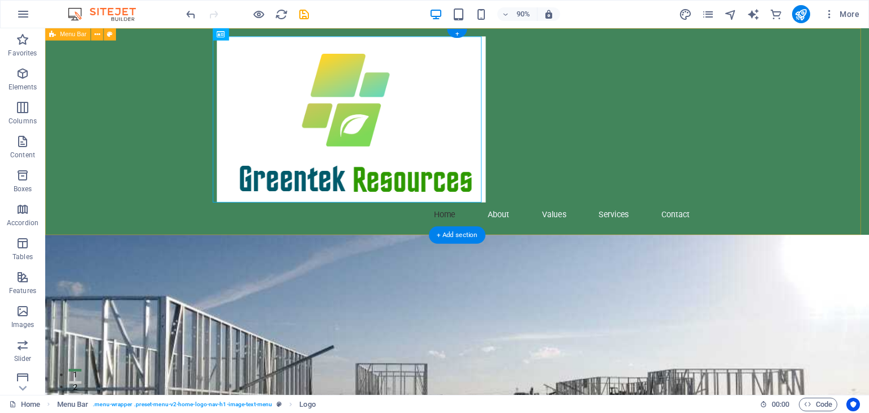
click at [868, 171] on div "Home About Values Services Contact" at bounding box center [502, 143] width 915 height 230
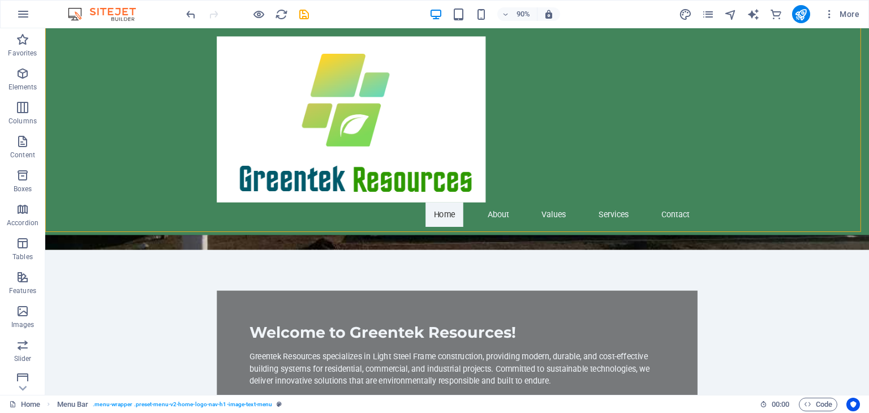
scroll to position [294, 0]
